Goal: Transaction & Acquisition: Purchase product/service

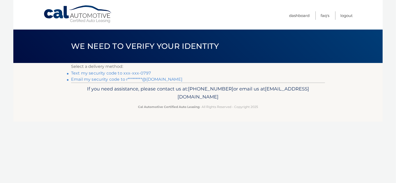
click at [107, 73] on link "Text my security code to xxx-xxx-0797" at bounding box center [111, 73] width 80 height 5
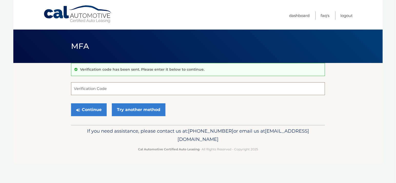
click at [87, 87] on input "Verification Code" at bounding box center [198, 88] width 254 height 13
type input "902075"
click at [94, 111] on button "Continue" at bounding box center [89, 109] width 36 height 13
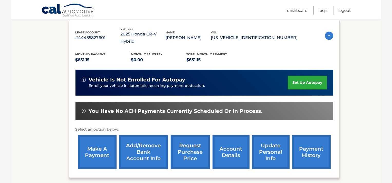
scroll to position [103, 0]
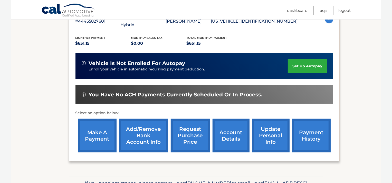
click at [97, 125] on link "make a payment" at bounding box center [97, 136] width 38 height 34
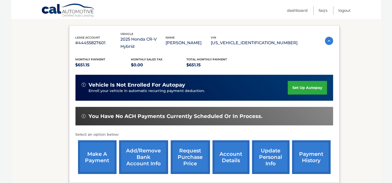
scroll to position [77, 0]
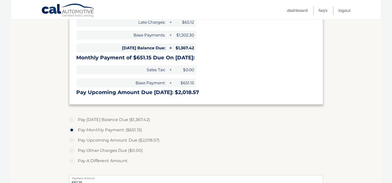
scroll to position [103, 0]
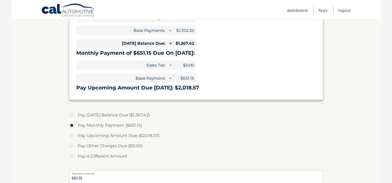
click at [72, 114] on label "Pay Today's Balance Due ($1,367.42)" at bounding box center [196, 115] width 254 height 10
click at [72, 114] on input "Pay Today's Balance Due ($1,367.42)" at bounding box center [73, 114] width 5 height 8
radio input "true"
type input "1367.42"
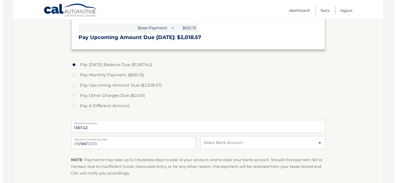
scroll to position [179, 0]
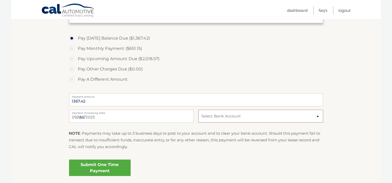
click at [318, 115] on select "Select Bank Account Checking BANK OF AMERICA N.A. *****1417 Checking TD BANK, N…" at bounding box center [260, 116] width 124 height 13
select select "NmFlNDhlMWMtNjM4ZC00YjcyLWFlNTUtYmM1YmRkMzNlNjMz"
click at [198, 110] on select "Select Bank Account Checking BANK OF AMERICA N.A. *****1417 Checking TD BANK, N…" at bounding box center [260, 116] width 124 height 13
click at [96, 166] on link "Submit One Time Payment" at bounding box center [100, 167] width 62 height 16
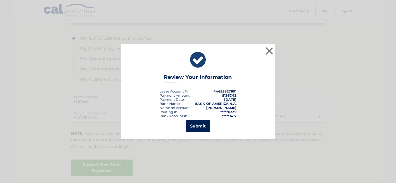
click at [200, 124] on button "Submit" at bounding box center [198, 126] width 24 height 12
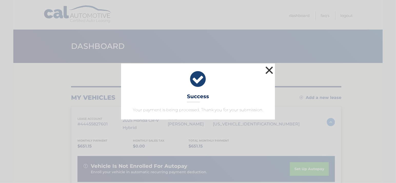
click at [269, 70] on button "×" at bounding box center [269, 70] width 10 height 10
